Goal: Transaction & Acquisition: Purchase product/service

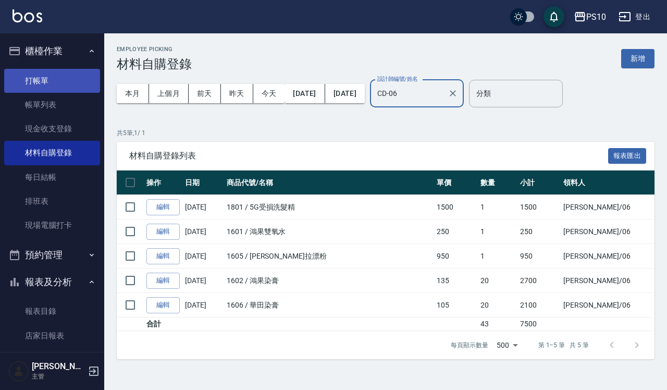
click at [56, 82] on link "打帳單" at bounding box center [52, 81] width 96 height 24
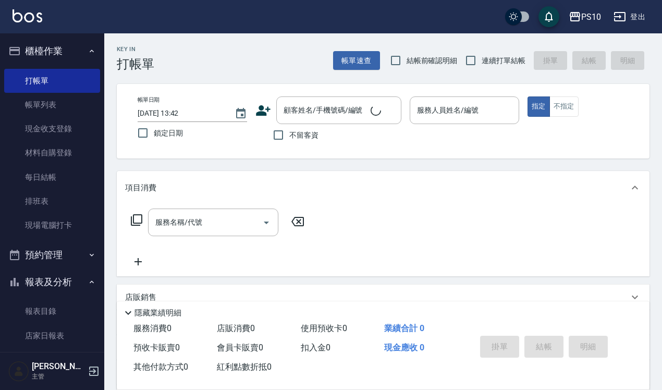
click at [408, 51] on label "結帳前確認明細" at bounding box center [421, 60] width 73 height 22
click at [406, 51] on input "結帳前確認明細" at bounding box center [396, 60] width 22 height 22
checkbox input "true"
click at [477, 55] on input "連續打單結帳" at bounding box center [471, 60] width 22 height 22
checkbox input "true"
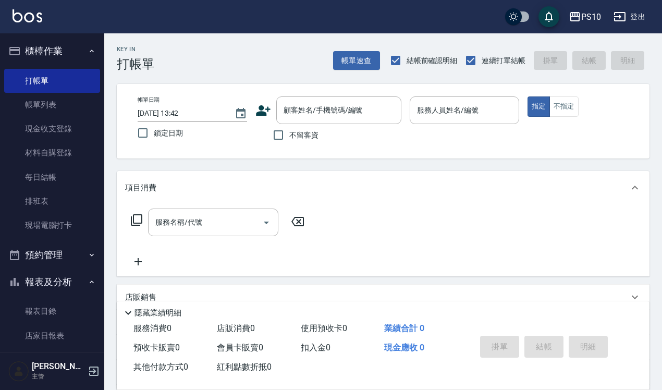
click at [303, 139] on span "不留客資" at bounding box center [303, 135] width 29 height 11
click at [289, 139] on input "不留客資" at bounding box center [278, 135] width 22 height 22
checkbox input "true"
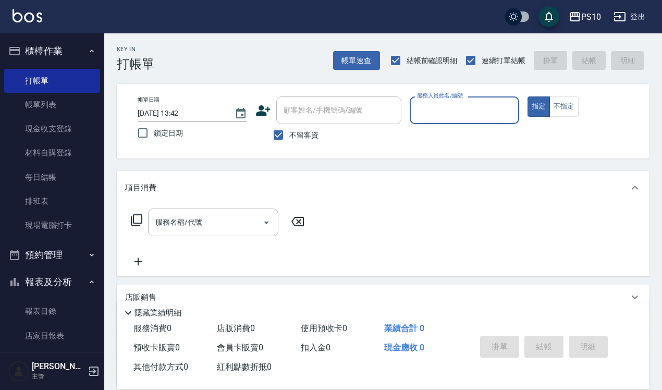
click at [439, 106] on input "服務人員姓名/編號" at bounding box center [464, 110] width 100 height 18
type input "[PERSON_NAME]-01"
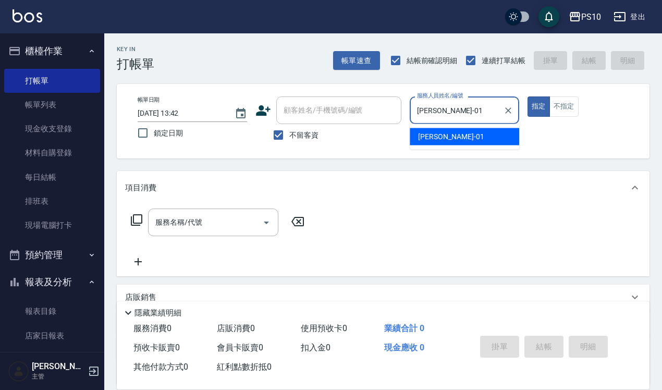
type button "true"
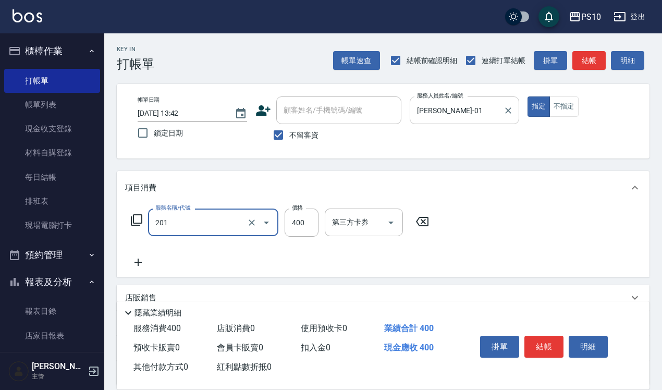
type input "剪髮(201)"
click at [554, 343] on button "結帳" at bounding box center [543, 347] width 39 height 22
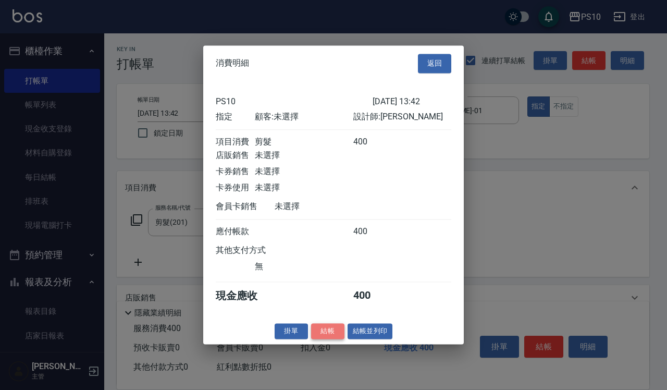
click at [329, 335] on button "結帳" at bounding box center [327, 331] width 33 height 16
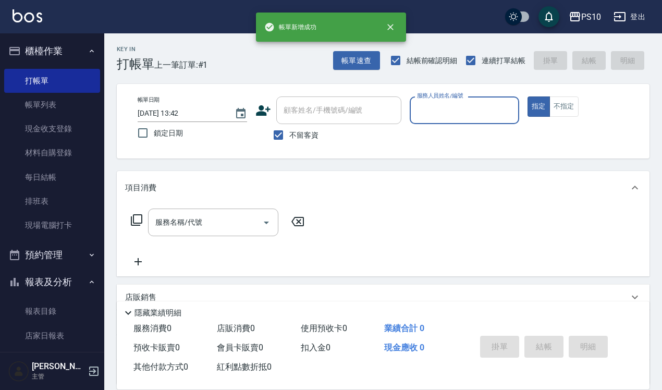
click at [469, 110] on input "服務人員姓名/編號" at bounding box center [464, 110] width 100 height 18
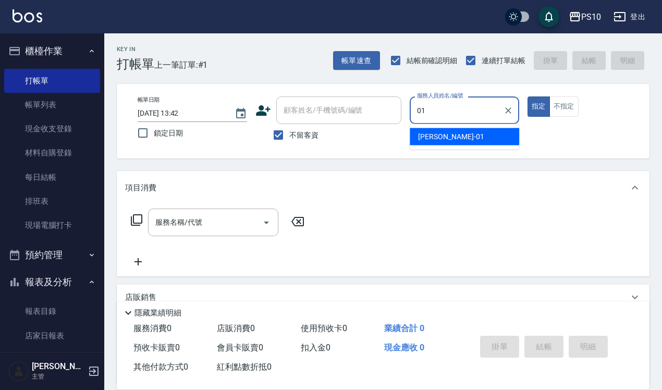
type input "[PERSON_NAME]-01"
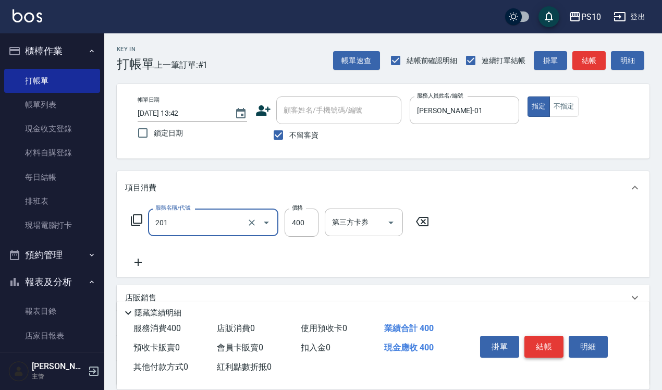
type input "剪髮(201)"
click at [541, 344] on button "結帳" at bounding box center [543, 347] width 39 height 22
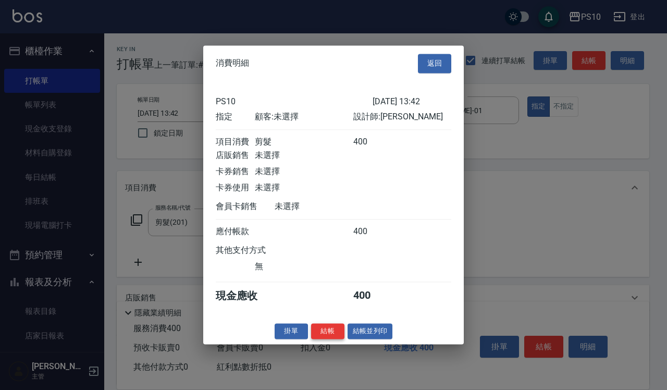
click at [328, 338] on button "結帳" at bounding box center [327, 331] width 33 height 16
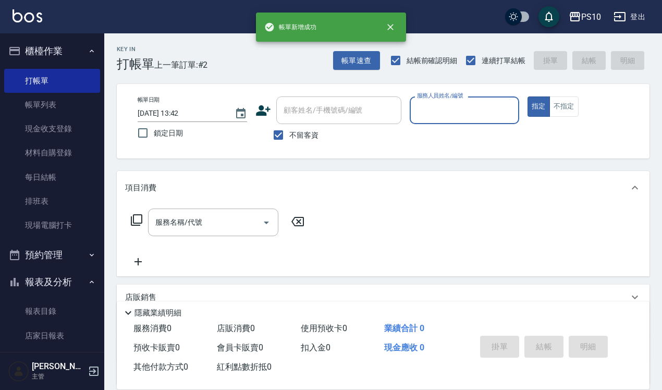
click at [438, 109] on input "服務人員姓名/編號" at bounding box center [464, 110] width 100 height 18
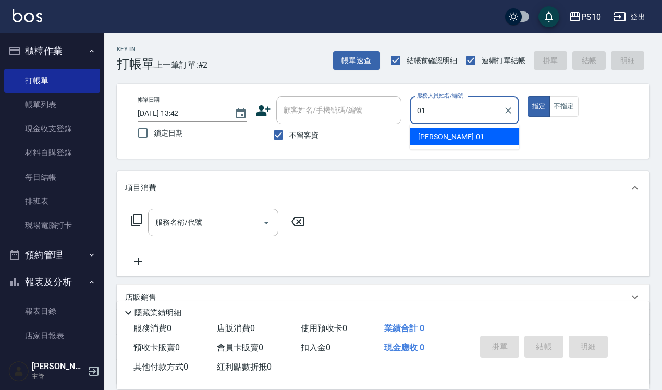
type input "[PERSON_NAME]-01"
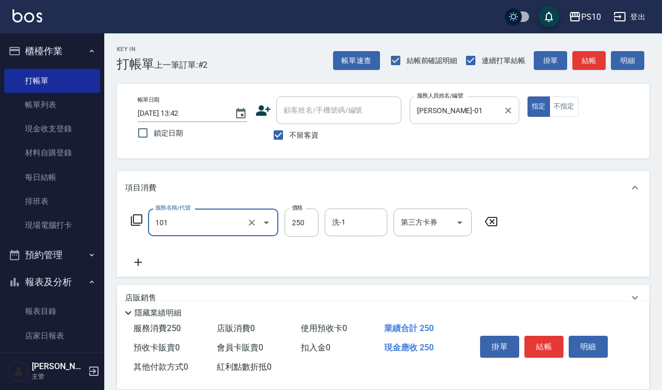
type input "洗髮(101)"
type input "280"
click at [545, 337] on button "結帳" at bounding box center [543, 347] width 39 height 22
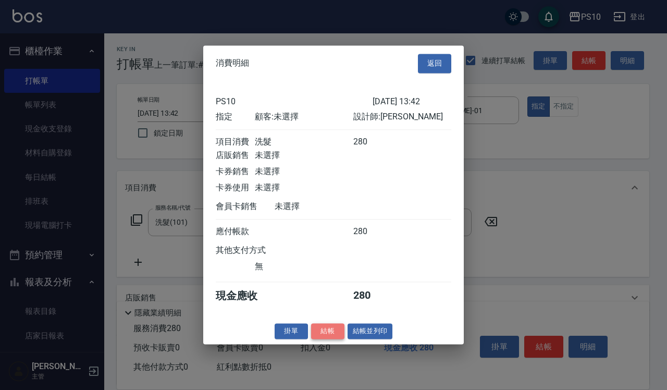
click at [333, 338] on button "結帳" at bounding box center [327, 331] width 33 height 16
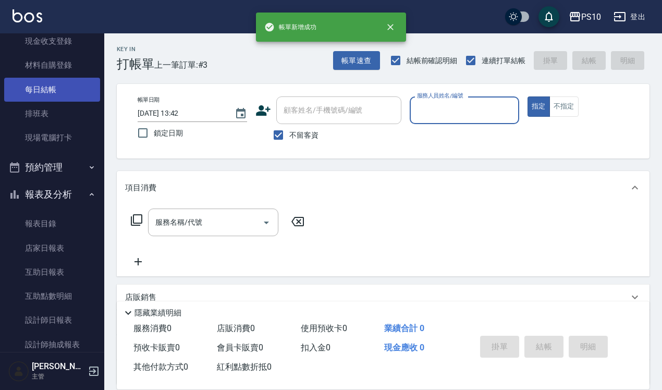
scroll to position [261, 0]
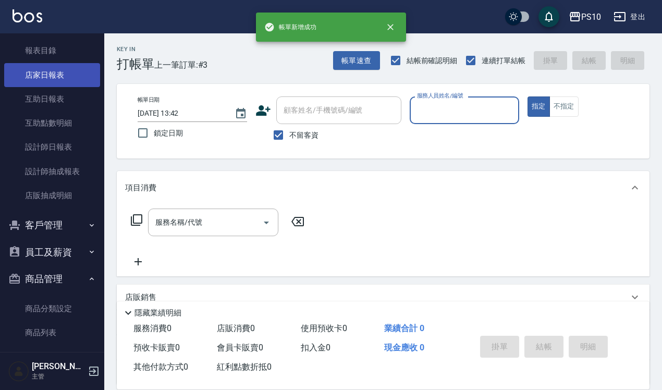
click at [57, 73] on link "店家日報表" at bounding box center [52, 75] width 96 height 24
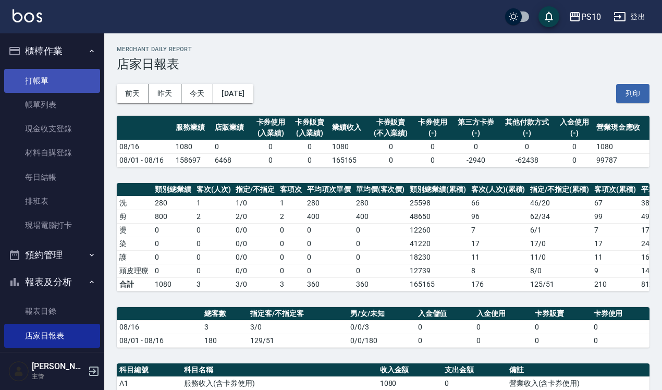
click at [61, 77] on link "打帳單" at bounding box center [52, 81] width 96 height 24
